Goal: Find specific page/section

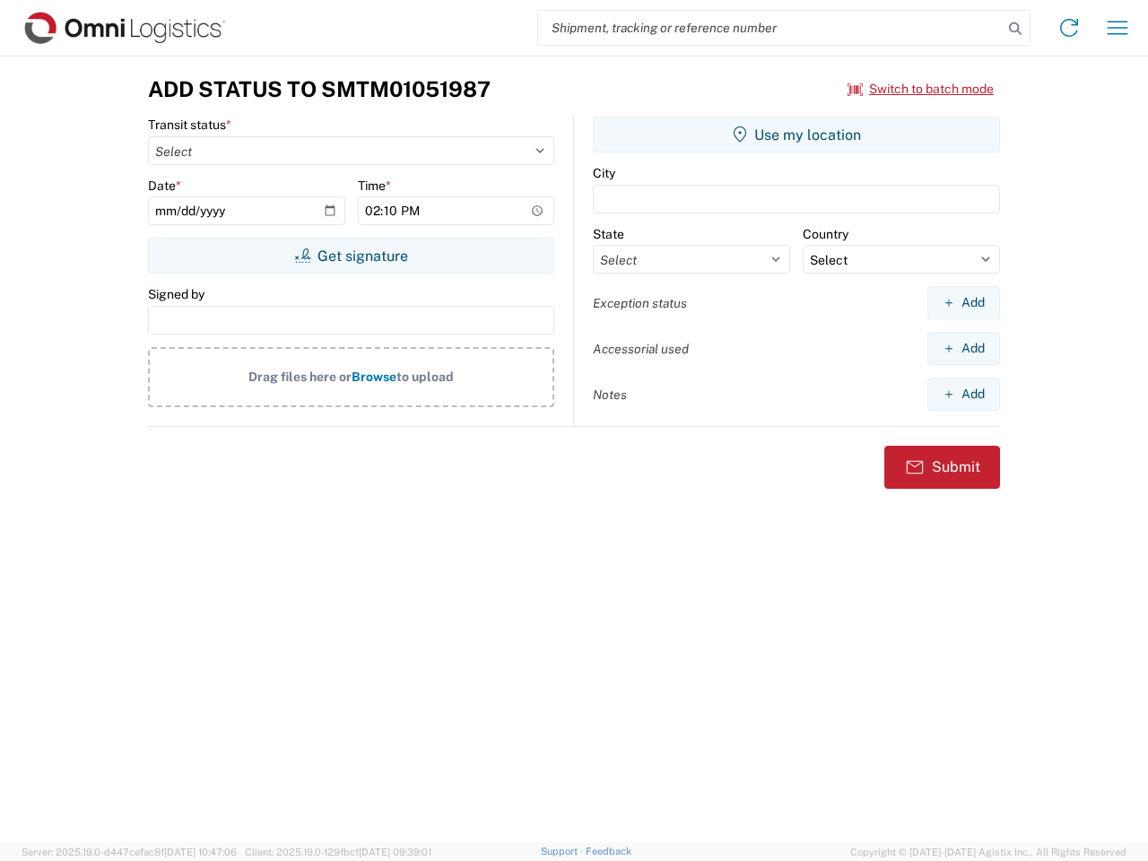
click at [770, 28] on input "search" at bounding box center [770, 28] width 465 height 34
click at [1015, 29] on icon at bounding box center [1015, 28] width 25 height 25
click at [1069, 28] on icon at bounding box center [1069, 27] width 29 height 29
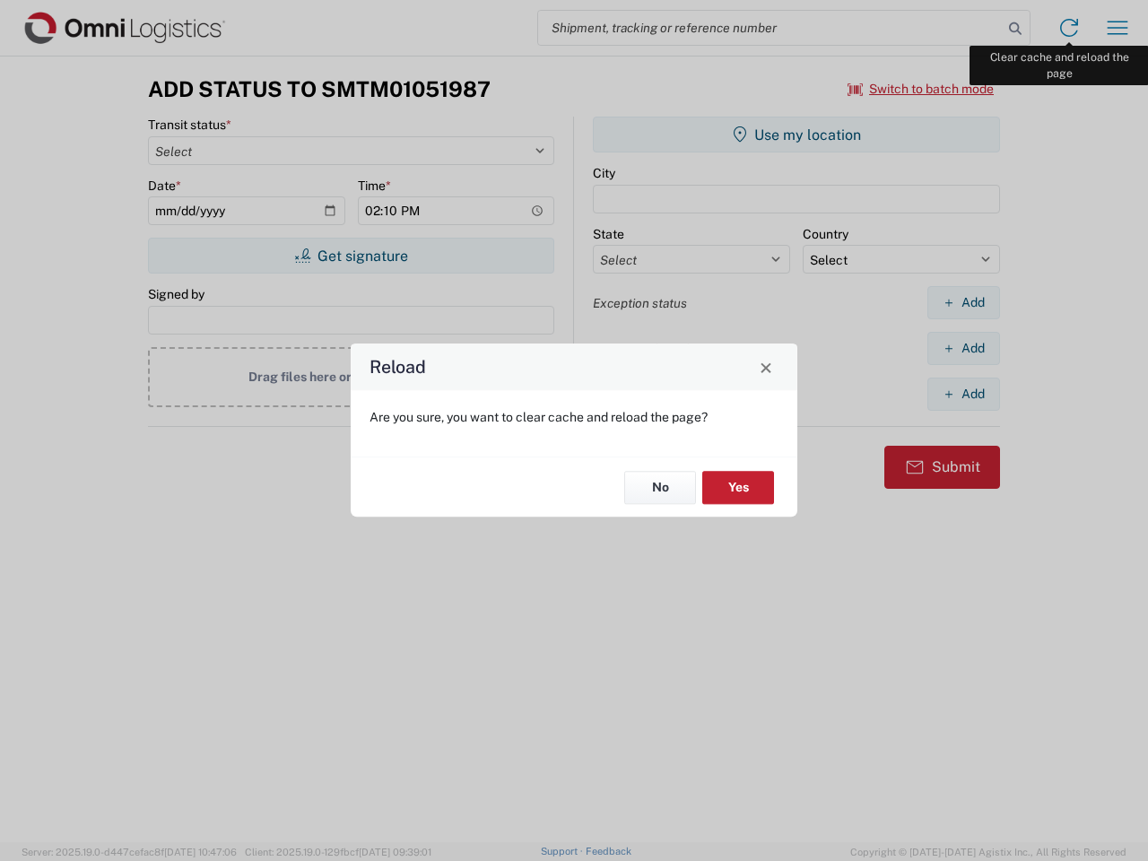
click at [1118, 28] on div "Reload Are you sure, you want to clear cache and reload the page? No Yes" at bounding box center [574, 430] width 1148 height 861
click at [921, 89] on div "Reload Are you sure, you want to clear cache and reload the page? No Yes" at bounding box center [574, 430] width 1148 height 861
click at [351, 256] on div "Reload Are you sure, you want to clear cache and reload the page? No Yes" at bounding box center [574, 430] width 1148 height 861
click at [796, 135] on div "Reload Are you sure, you want to clear cache and reload the page? No Yes" at bounding box center [574, 430] width 1148 height 861
click at [963, 302] on div "Reload Are you sure, you want to clear cache and reload the page? No Yes" at bounding box center [574, 430] width 1148 height 861
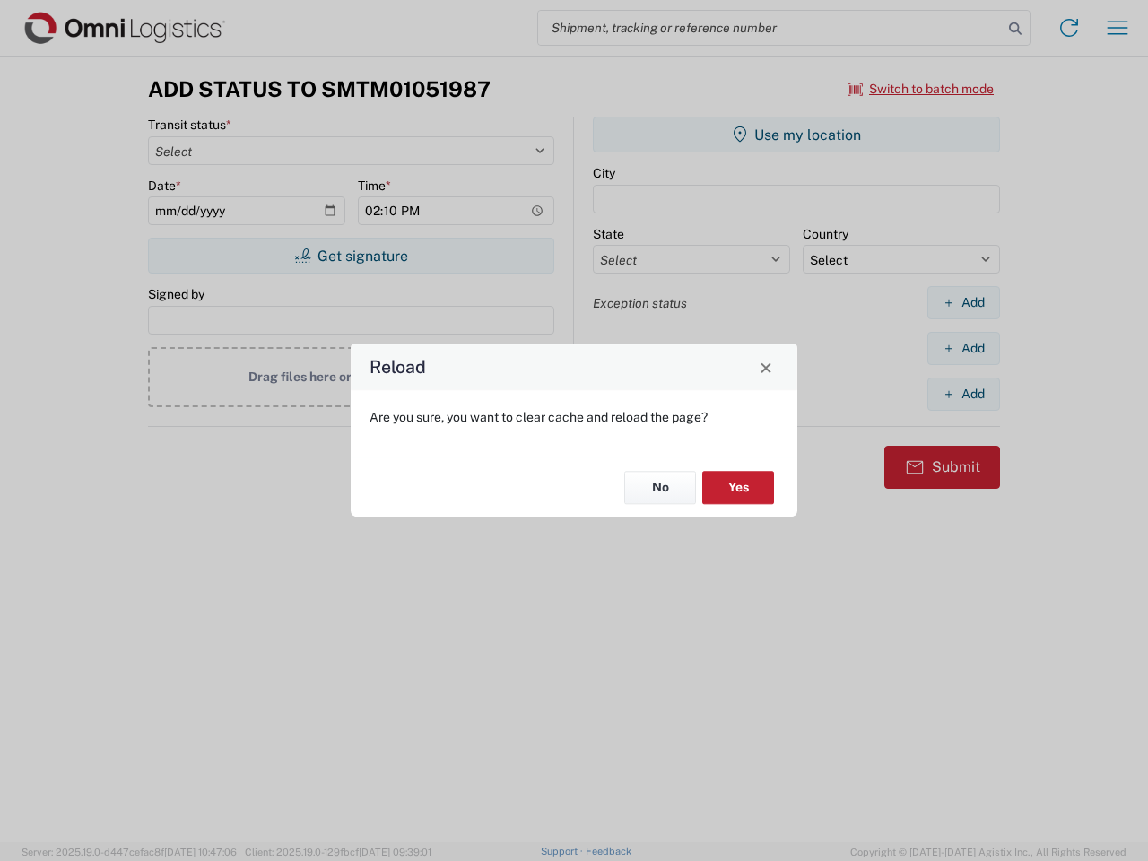
click at [963, 348] on div "Reload Are you sure, you want to clear cache and reload the page? No Yes" at bounding box center [574, 430] width 1148 height 861
click at [963, 394] on div "Reload Are you sure, you want to clear cache and reload the page? No Yes" at bounding box center [574, 430] width 1148 height 861
